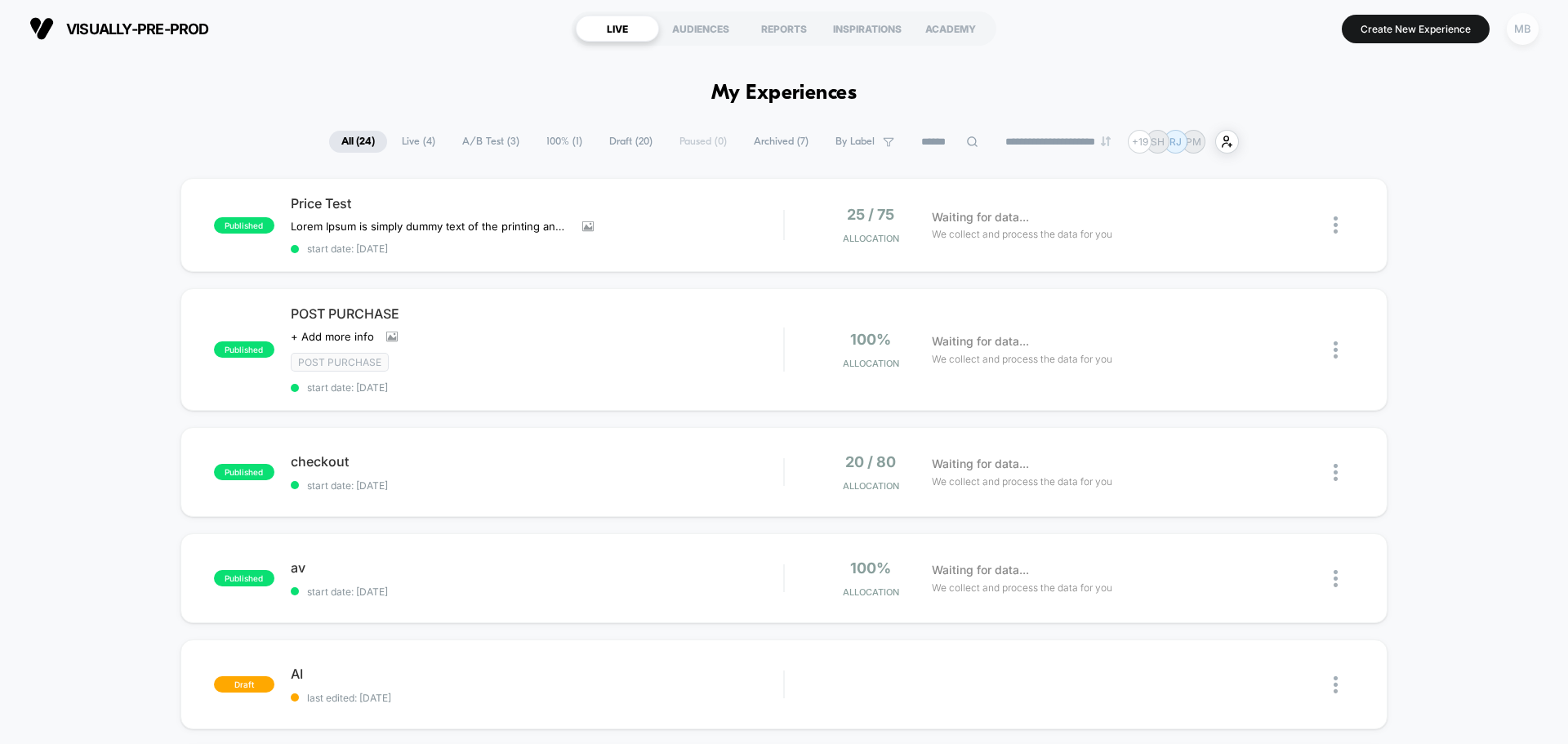
click at [1523, 32] on div "MB" at bounding box center [1522, 28] width 32 height 32
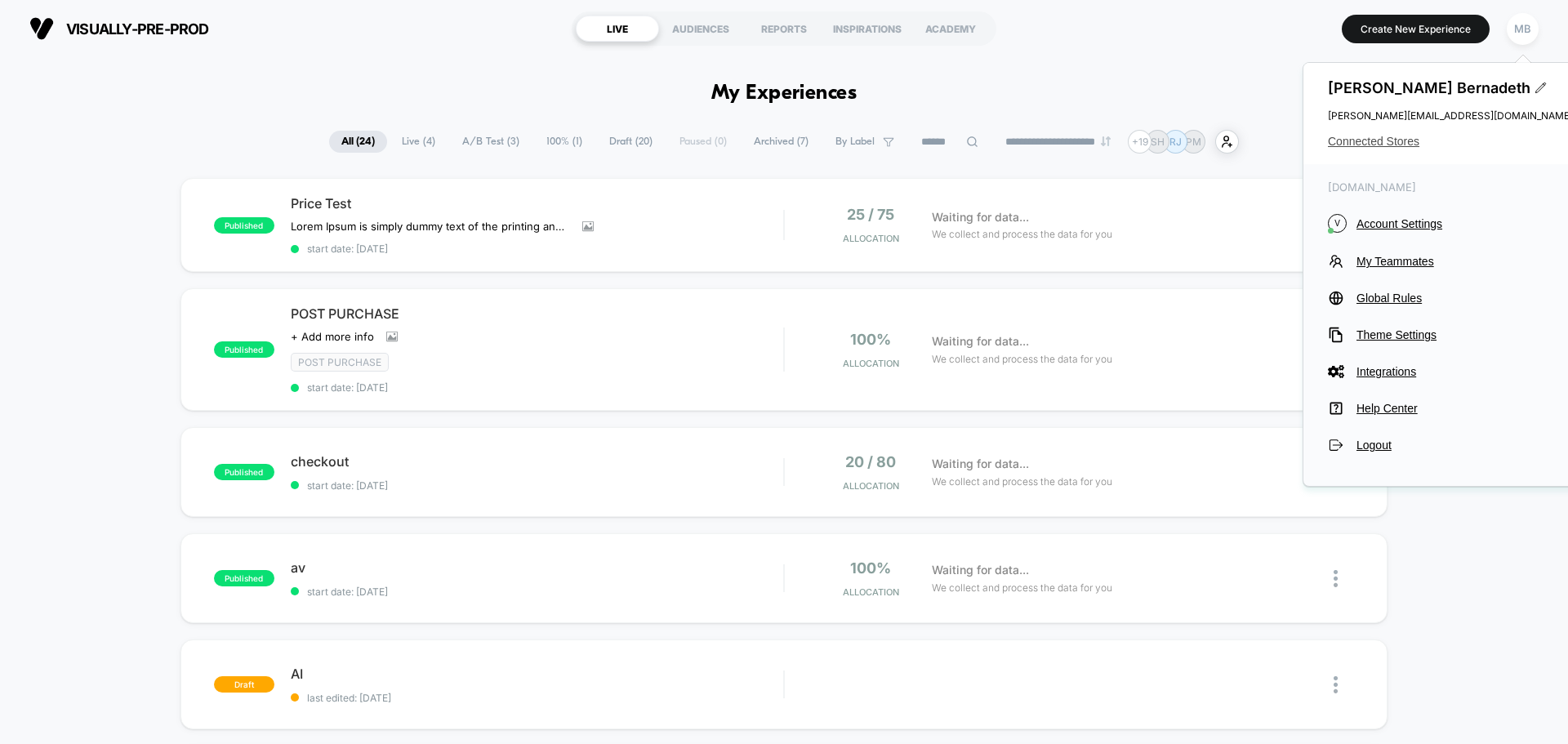
click at [1396, 145] on span "Connected Stores" at bounding box center [1450, 141] width 245 height 13
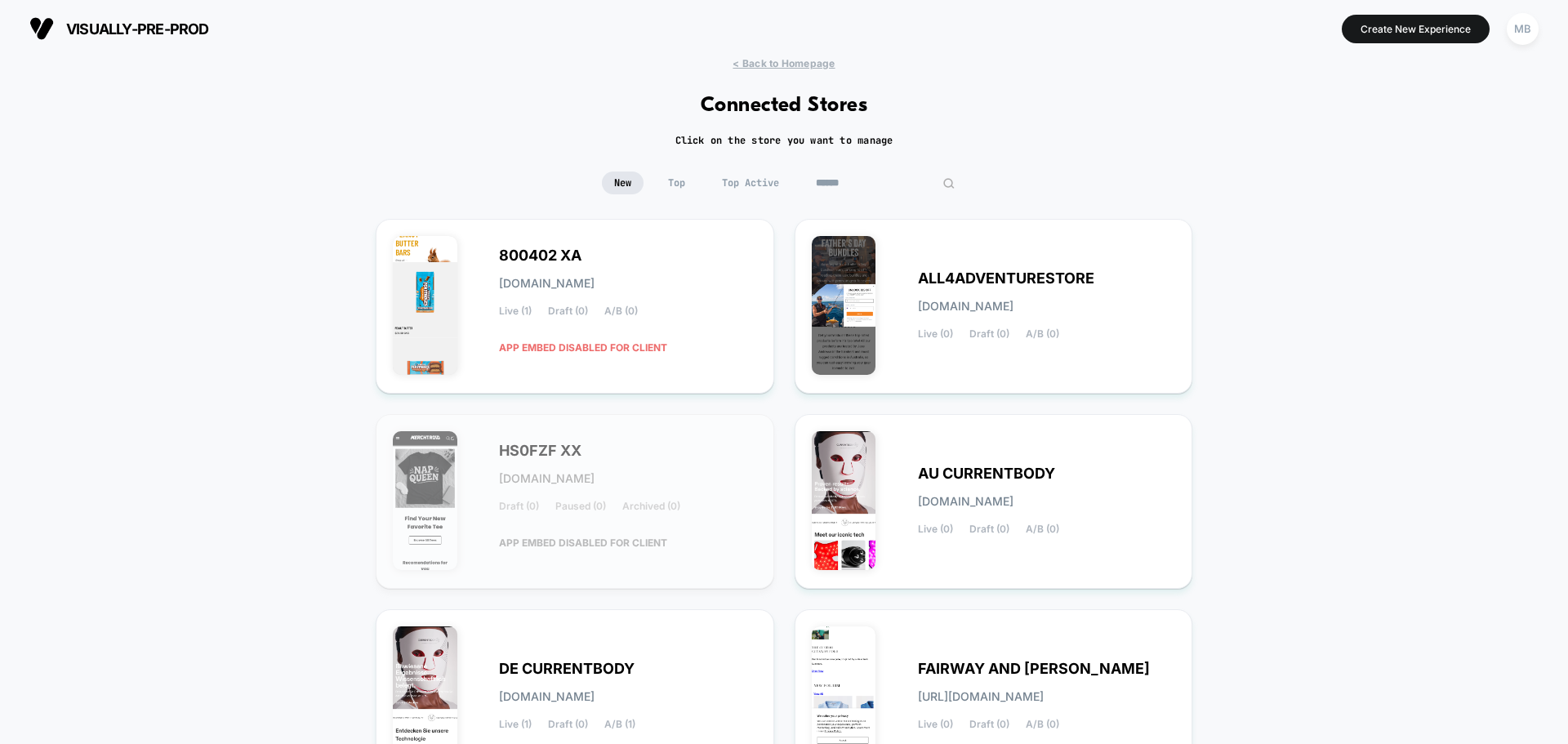
drag, startPoint x: 868, startPoint y: 174, endPoint x: 873, endPoint y: 183, distance: 10.3
click at [869, 174] on input at bounding box center [885, 183] width 164 height 23
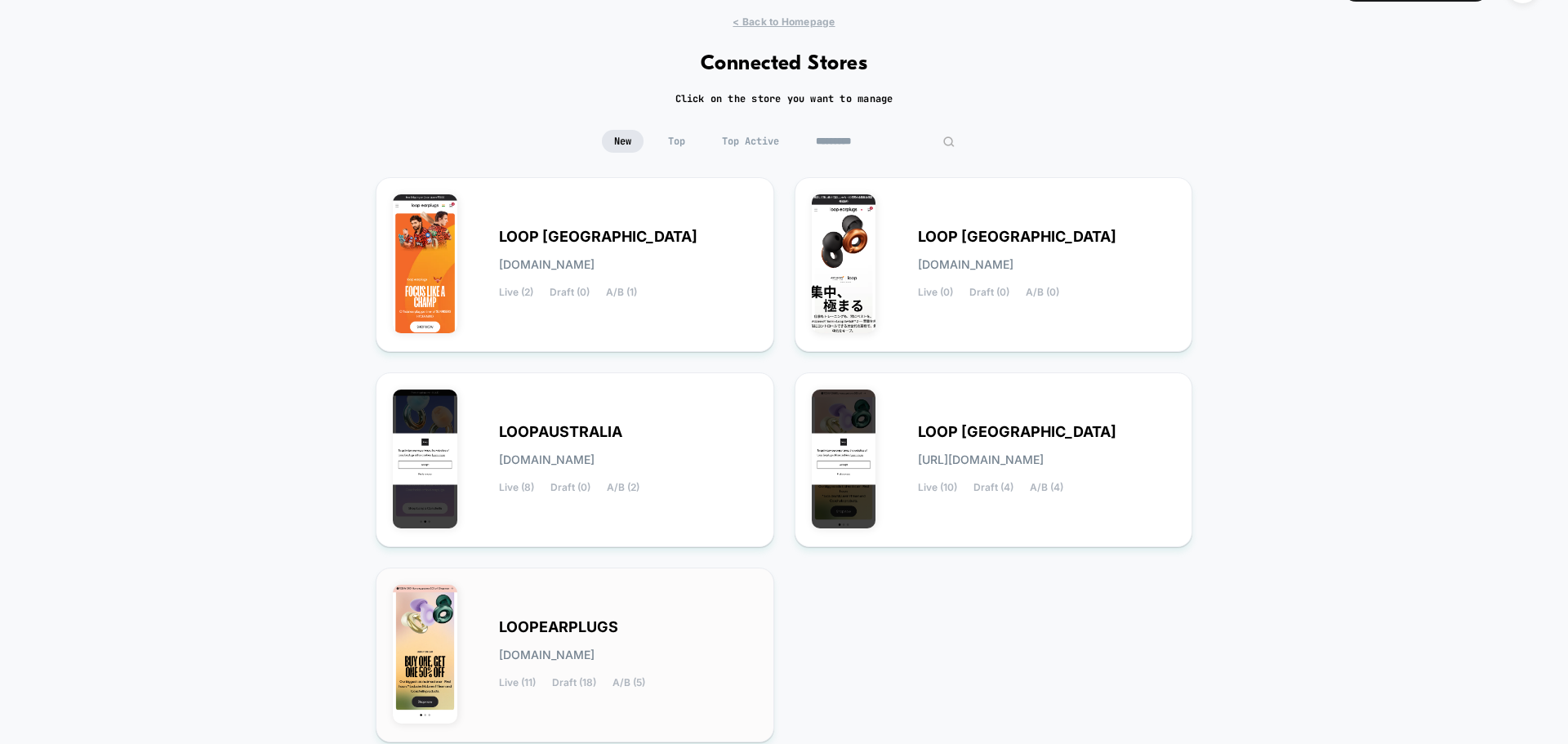
scroll to position [82, 0]
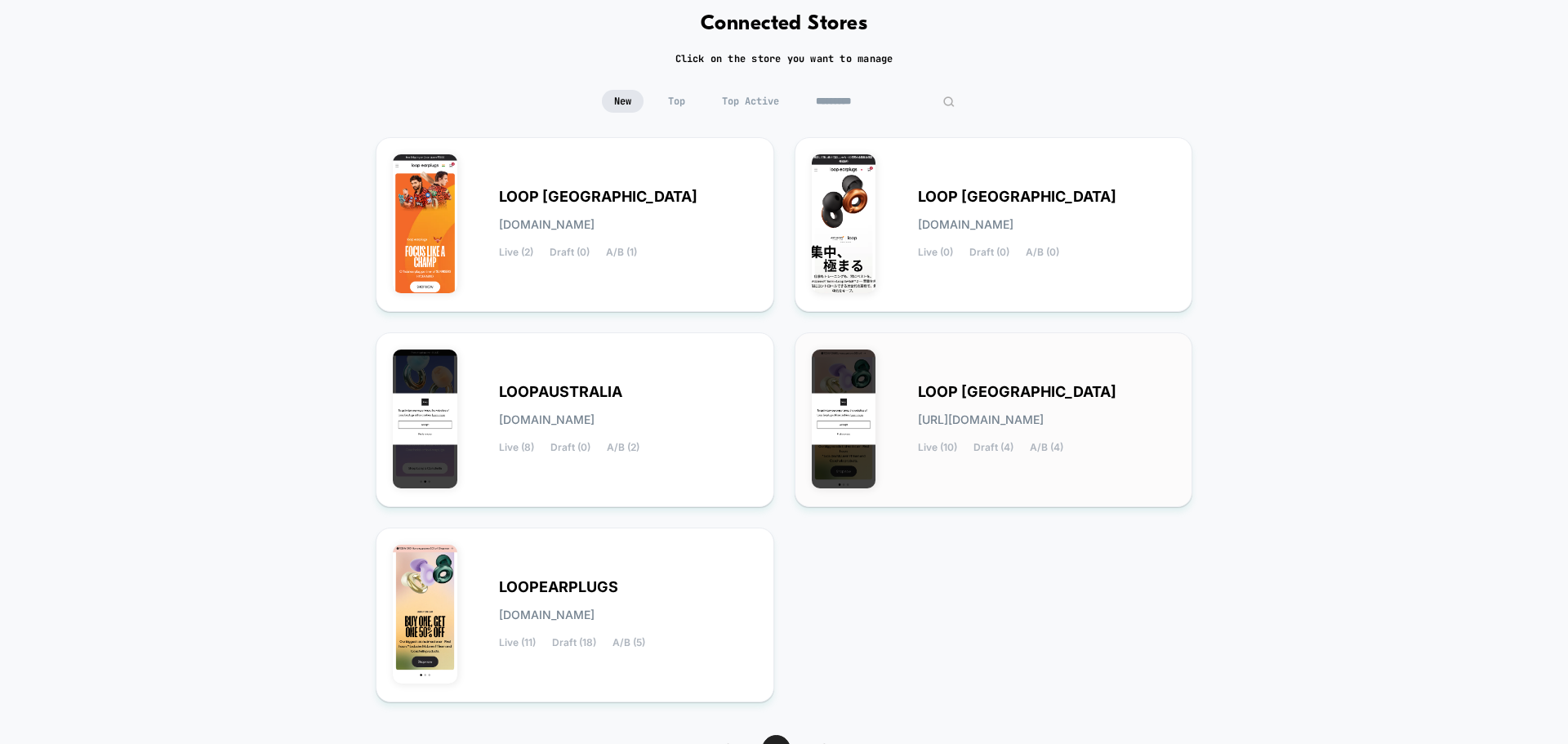
type input "*********"
click at [1021, 468] on div "LOOP [GEOGRAPHIC_DATA] [URL][DOMAIN_NAME] Live (10) Draft (4) A/B (4)" at bounding box center [993, 419] width 364 height 140
